Goal: Find specific page/section: Find specific page/section

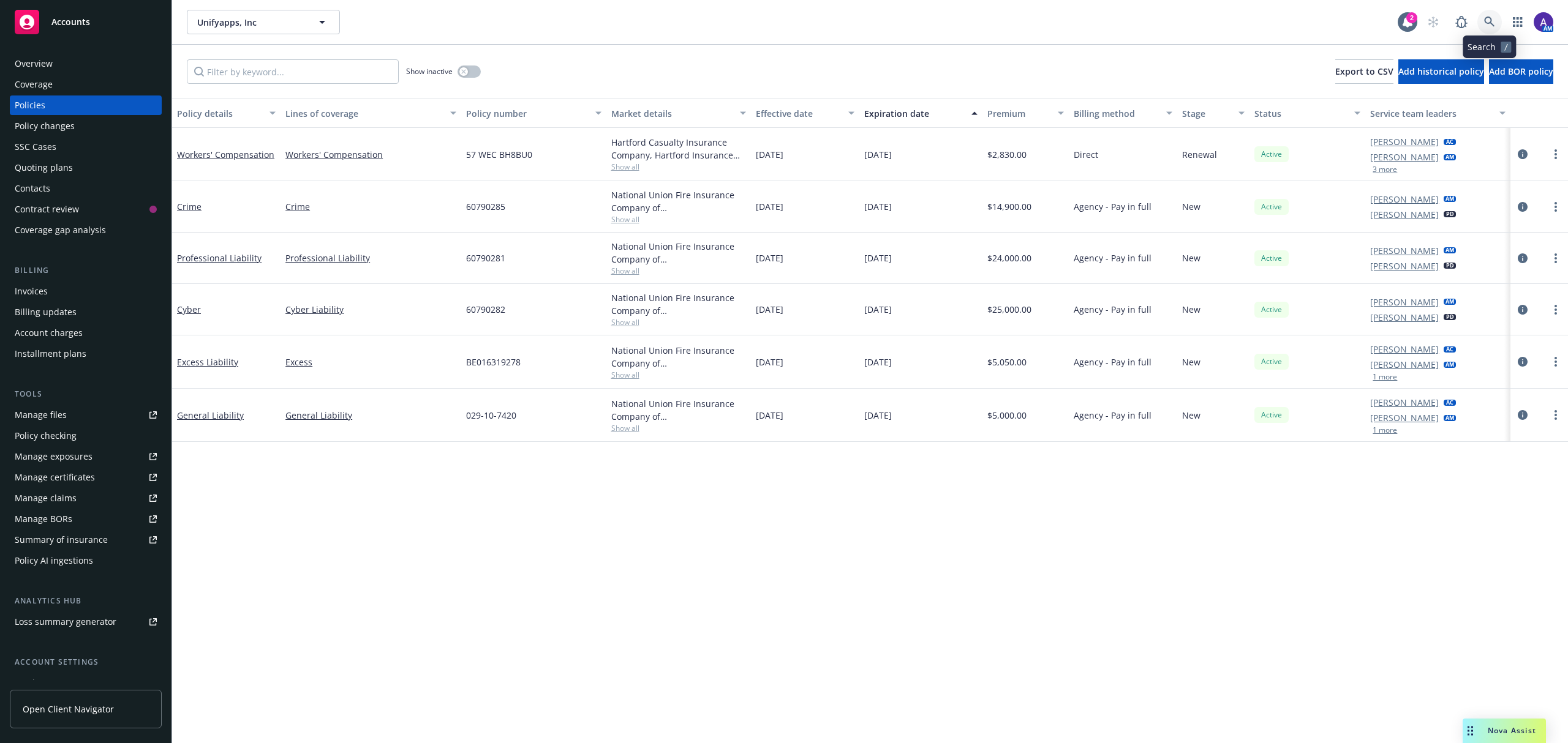
click at [1496, 27] on link at bounding box center [1490, 22] width 25 height 25
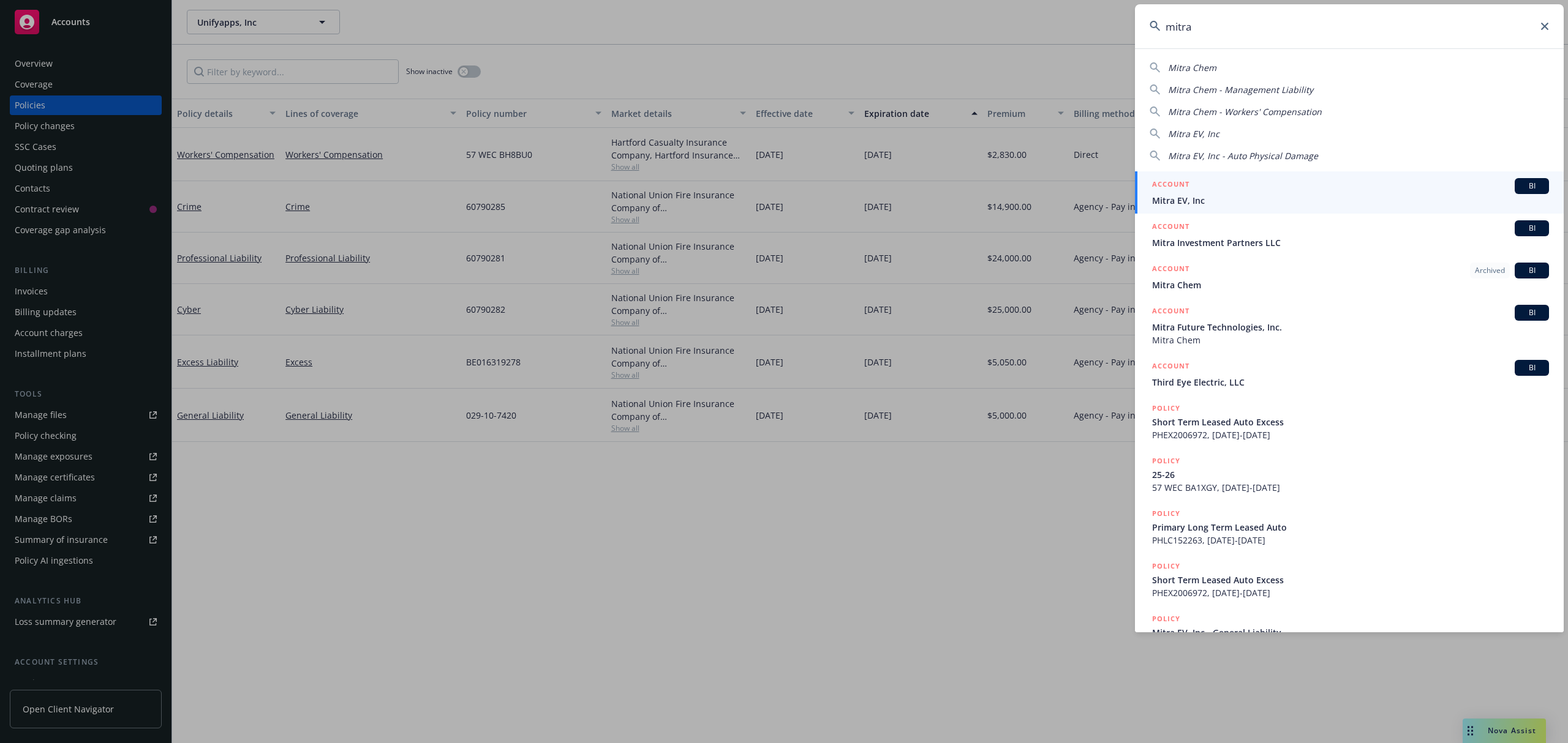
type input "mitra"
click at [1214, 233] on div "ACCOUNT BI" at bounding box center [1351, 228] width 397 height 16
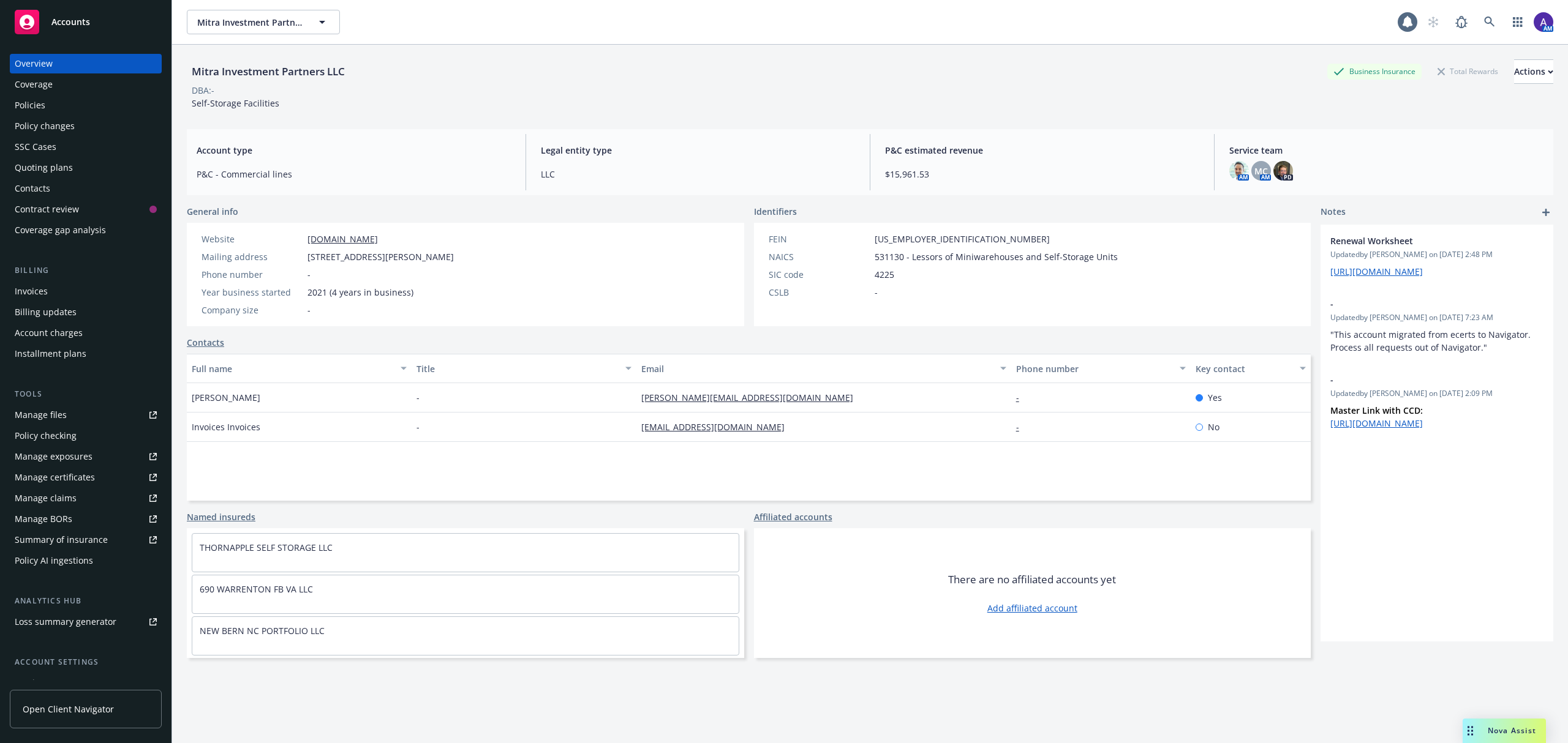
click at [74, 165] on div "Quoting plans" at bounding box center [86, 167] width 142 height 20
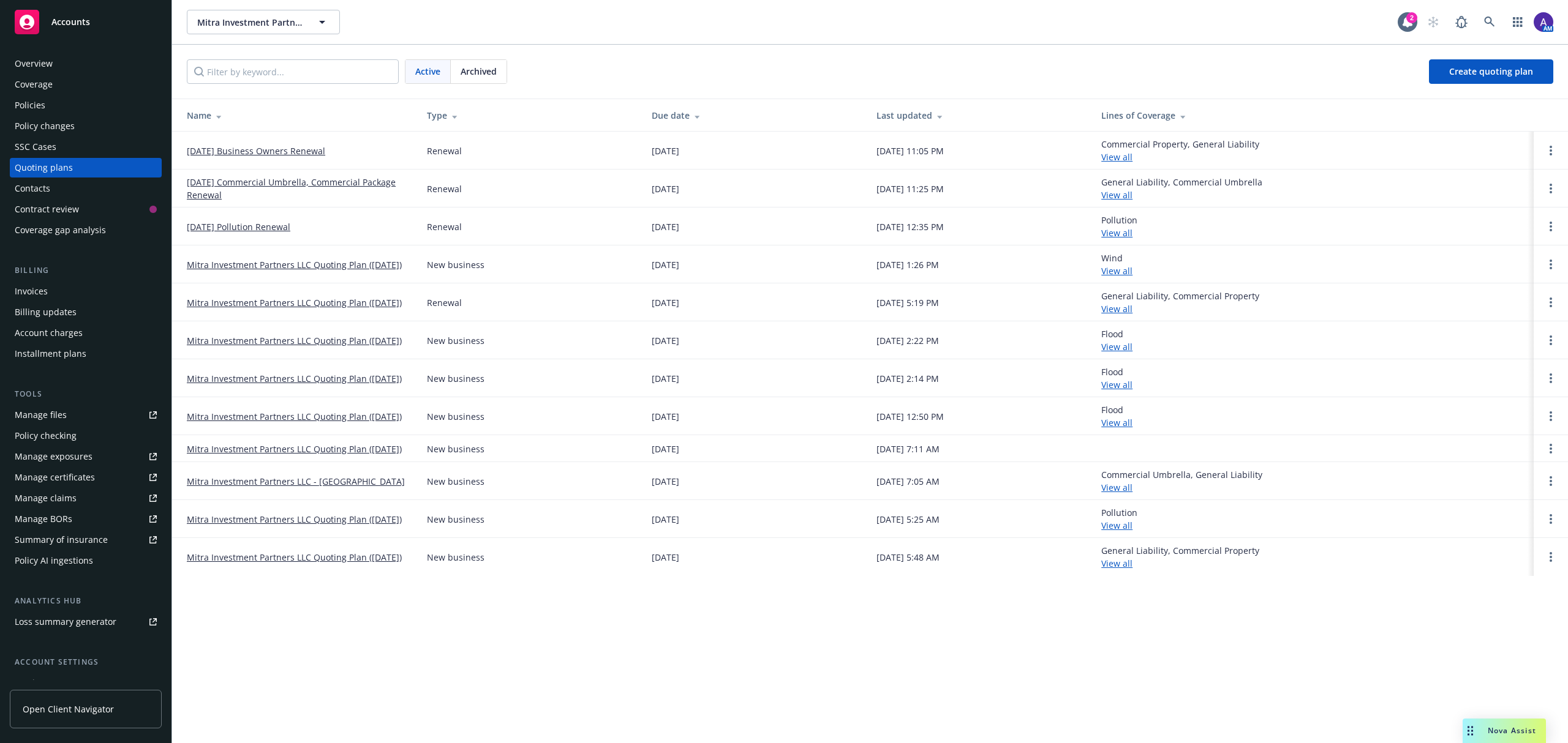
click at [253, 177] on link "[DATE] Commercial Umbrella, Commercial Package Renewal" at bounding box center [297, 189] width 220 height 26
